Goal: Check status: Check status

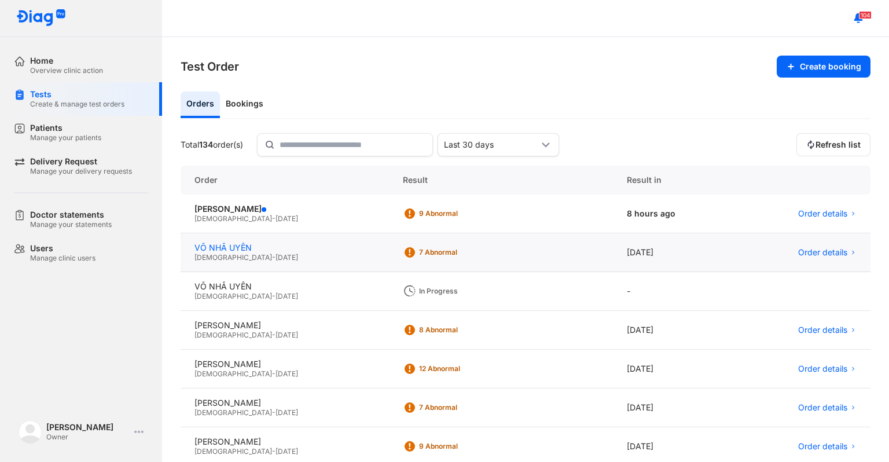
click at [242, 251] on div "VÕ NHÃ UYÊN" at bounding box center [284, 247] width 181 height 10
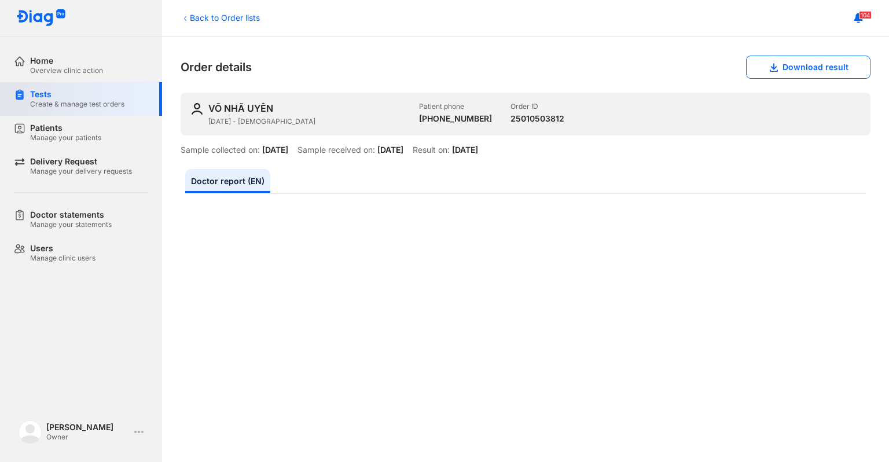
click at [35, 92] on div "Tests" at bounding box center [77, 94] width 94 height 10
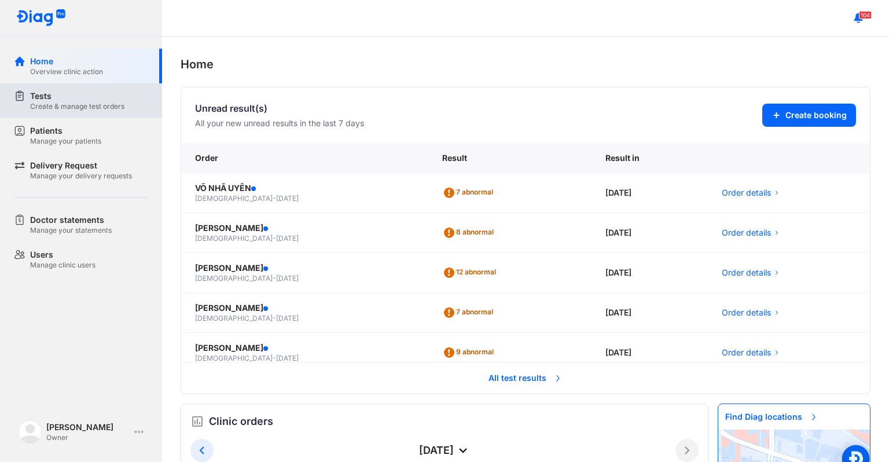
click at [79, 97] on div "Tests" at bounding box center [77, 96] width 94 height 12
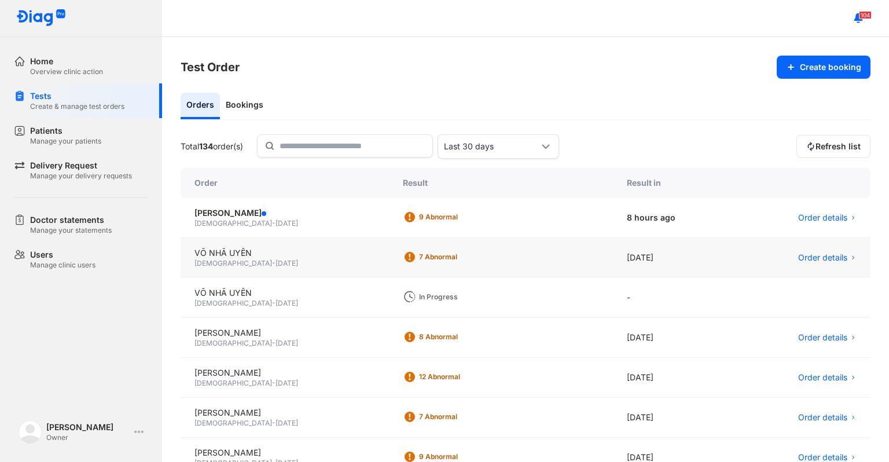
click at [275, 260] on span "28/11/2018" at bounding box center [286, 263] width 23 height 9
